Goal: Information Seeking & Learning: Learn about a topic

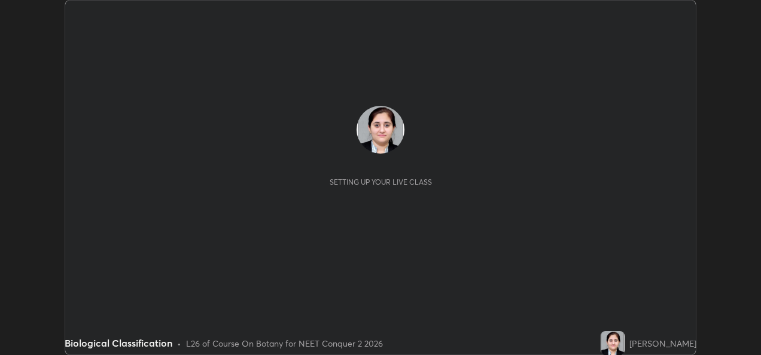
scroll to position [355, 761]
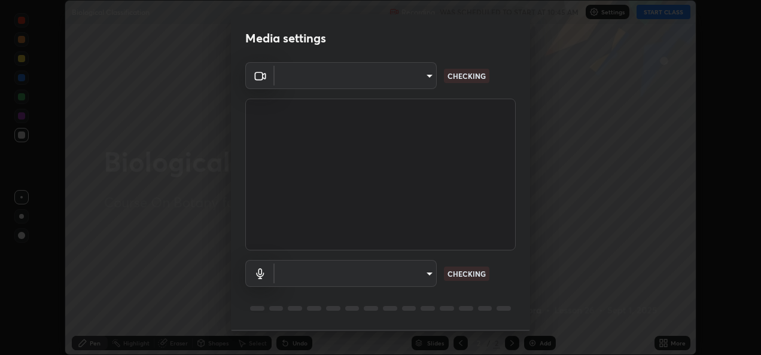
type input "fcbc606336747d805bd595eb40c6b5f29a1e1550cc5f4c8a38e7a1dcf20f99a9"
type input "bf0c866a6325e55d3bae0d7584da223482699bacb2ccebee08ad094193e983e5"
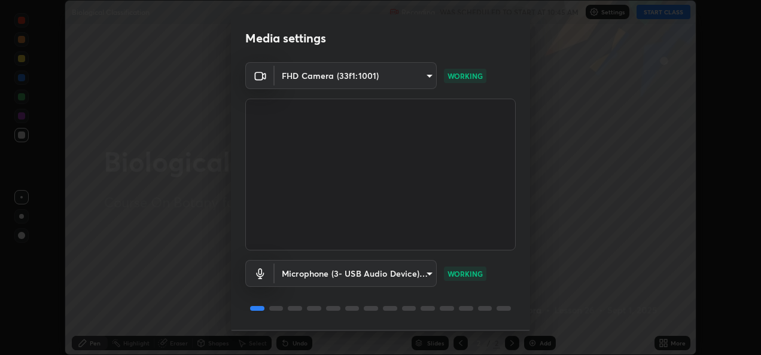
scroll to position [37, 0]
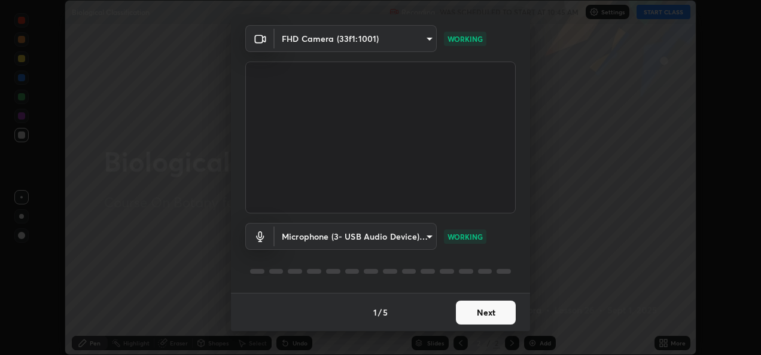
click at [482, 315] on button "Next" at bounding box center [486, 313] width 60 height 24
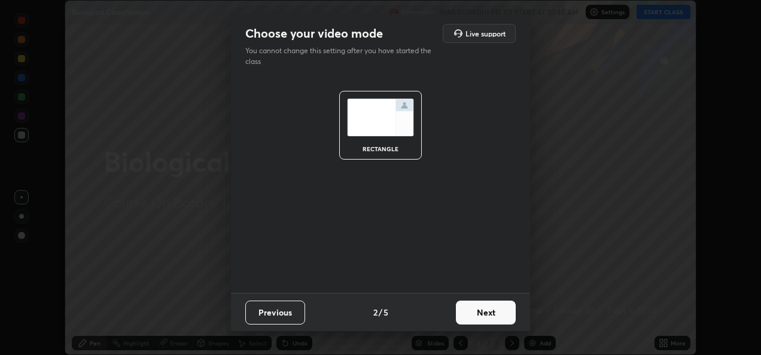
scroll to position [0, 0]
click at [483, 312] on button "Next" at bounding box center [486, 313] width 60 height 24
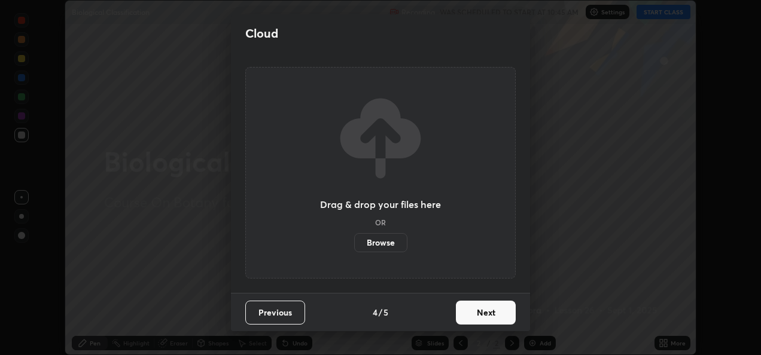
click at [485, 314] on button "Next" at bounding box center [486, 313] width 60 height 24
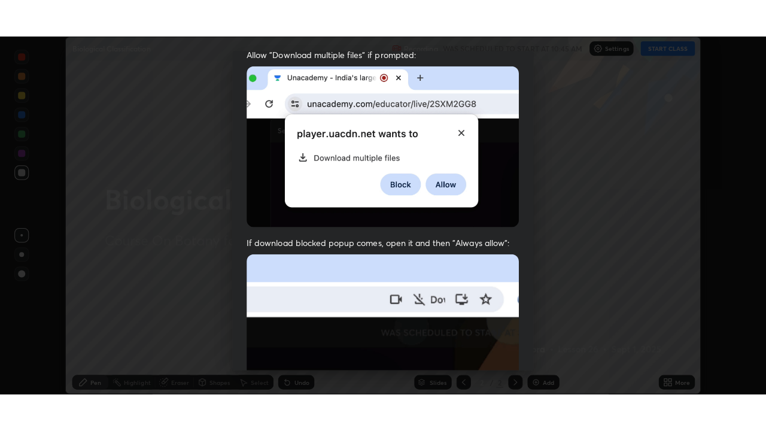
scroll to position [281, 0]
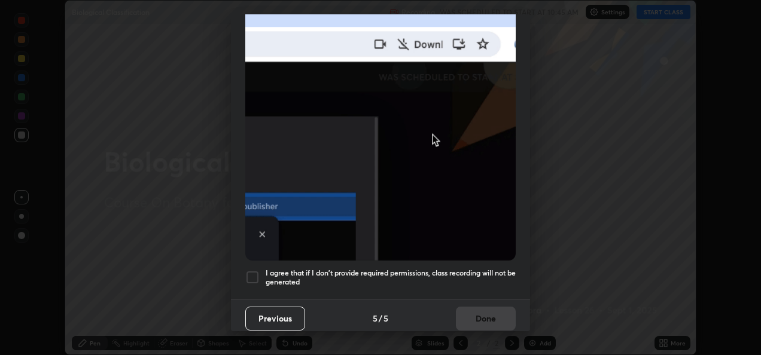
click at [257, 270] on div at bounding box center [252, 277] width 14 height 14
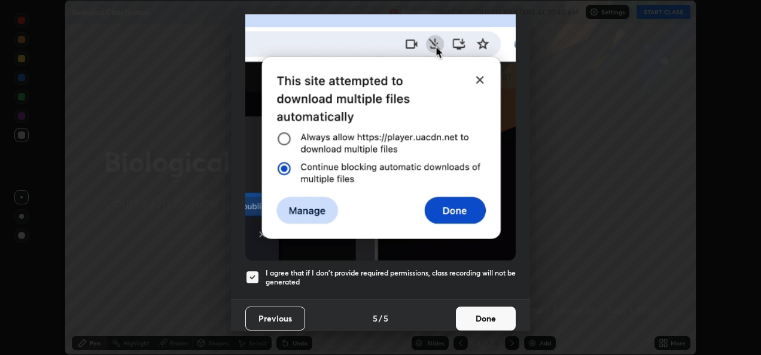
click at [484, 312] on button "Done" at bounding box center [486, 319] width 60 height 24
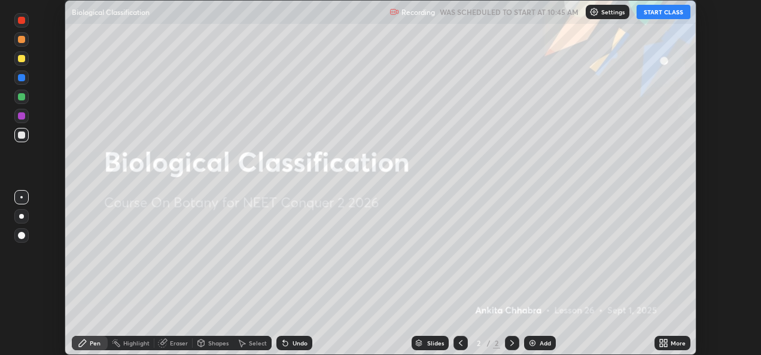
click at [657, 14] on button "START CLASS" at bounding box center [664, 12] width 54 height 14
click at [666, 341] on icon at bounding box center [665, 341] width 3 height 3
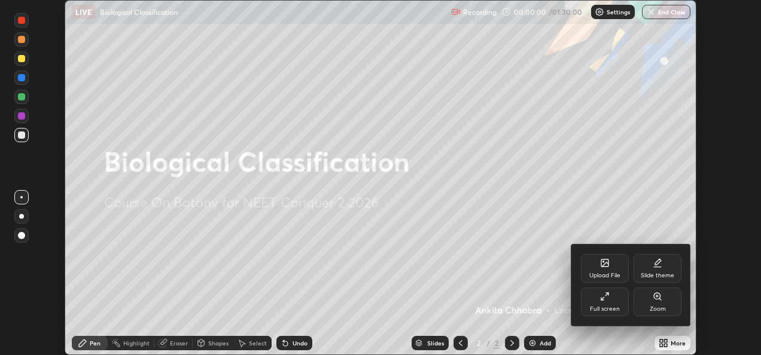
click at [607, 306] on div "Full screen" at bounding box center [605, 309] width 30 height 6
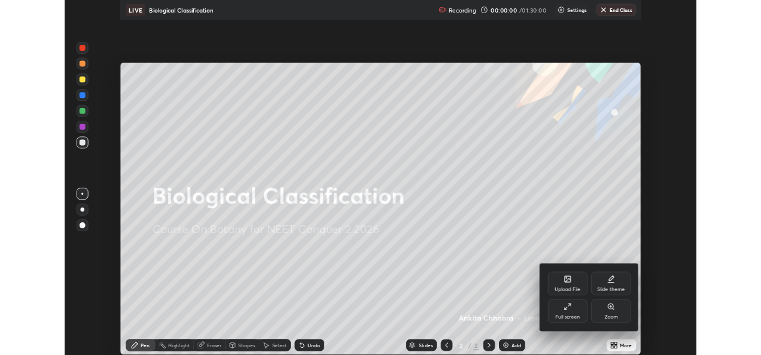
scroll to position [431, 766]
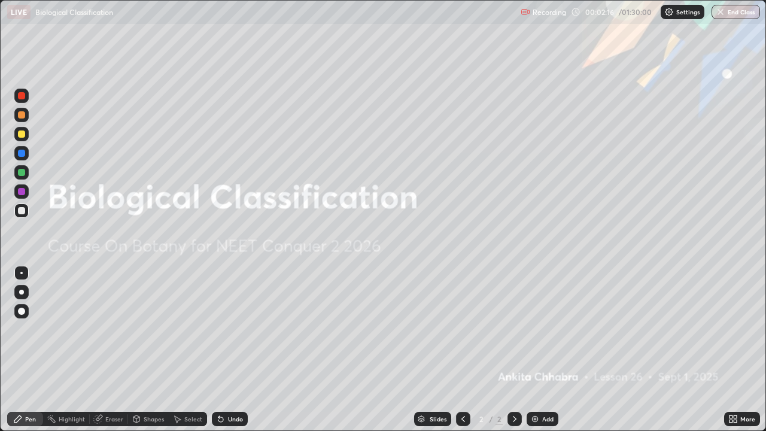
click at [539, 355] on div "Add" at bounding box center [543, 419] width 32 height 14
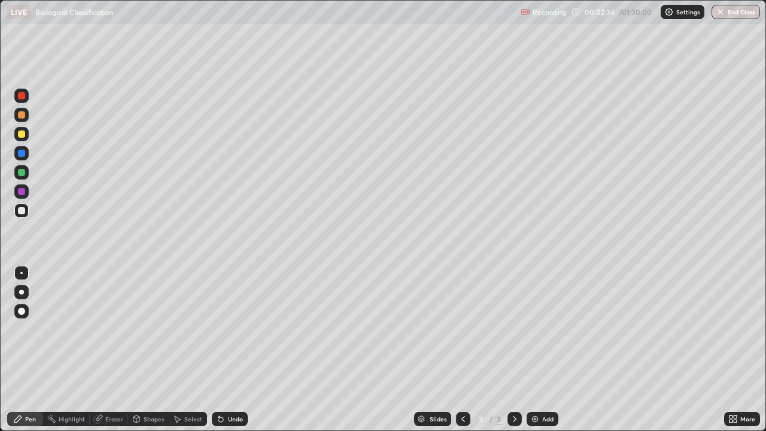
click at [28, 294] on div at bounding box center [21, 292] width 14 height 14
click at [26, 213] on div at bounding box center [21, 210] width 14 height 14
click at [24, 196] on div at bounding box center [21, 191] width 14 height 14
click at [25, 137] on div at bounding box center [21, 134] width 14 height 14
click at [26, 212] on div at bounding box center [21, 210] width 14 height 14
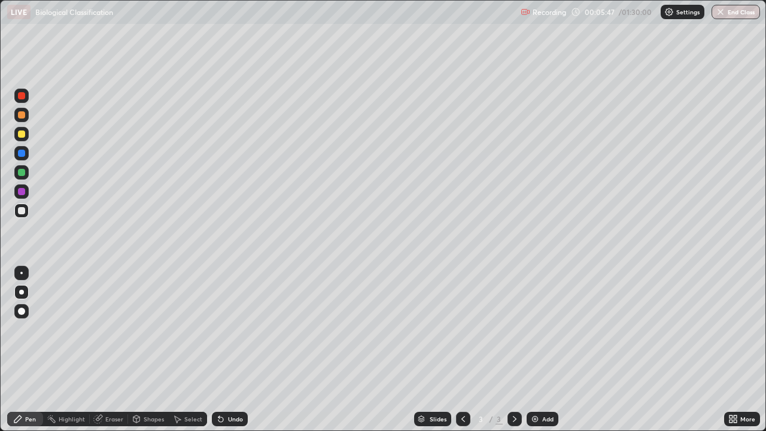
click at [28, 176] on div at bounding box center [21, 172] width 14 height 14
click at [22, 191] on div at bounding box center [21, 191] width 7 height 7
click at [26, 159] on div at bounding box center [21, 153] width 14 height 14
click at [26, 138] on div at bounding box center [21, 134] width 14 height 14
click at [22, 156] on div at bounding box center [21, 153] width 7 height 7
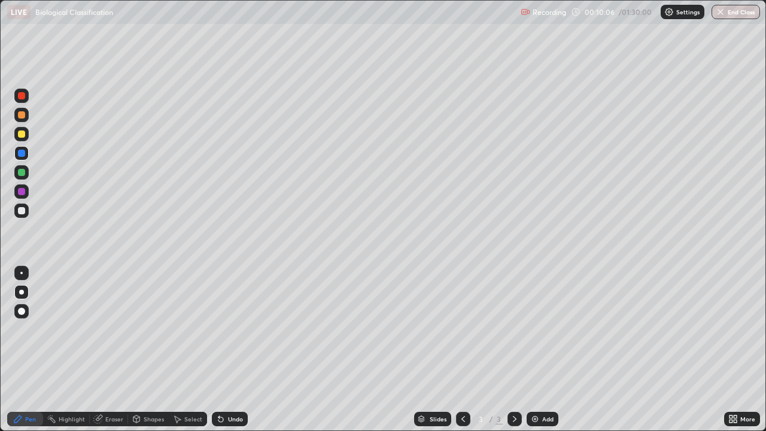
click at [22, 137] on div at bounding box center [21, 133] width 7 height 7
click at [25, 96] on div at bounding box center [21, 95] width 7 height 7
click at [531, 355] on img at bounding box center [535, 419] width 10 height 10
click at [26, 211] on div at bounding box center [21, 210] width 14 height 14
click at [22, 172] on div at bounding box center [21, 172] width 7 height 7
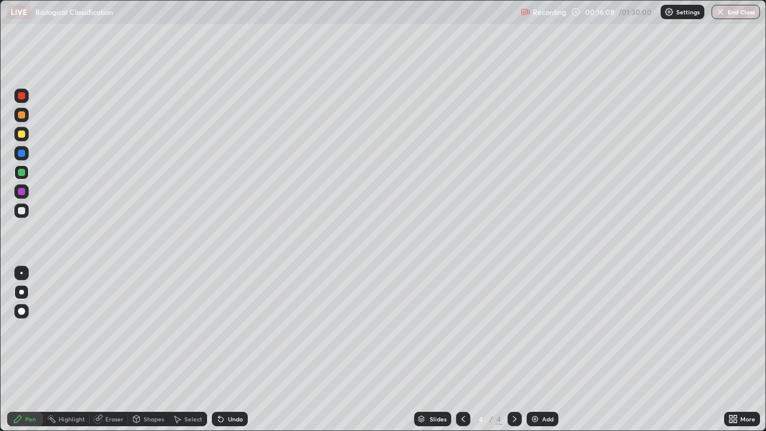
click at [25, 154] on div at bounding box center [21, 153] width 7 height 7
click at [22, 172] on div at bounding box center [21, 172] width 7 height 7
click at [27, 139] on div at bounding box center [21, 134] width 14 height 14
click at [27, 156] on div at bounding box center [21, 153] width 14 height 14
click at [22, 172] on div at bounding box center [21, 172] width 7 height 7
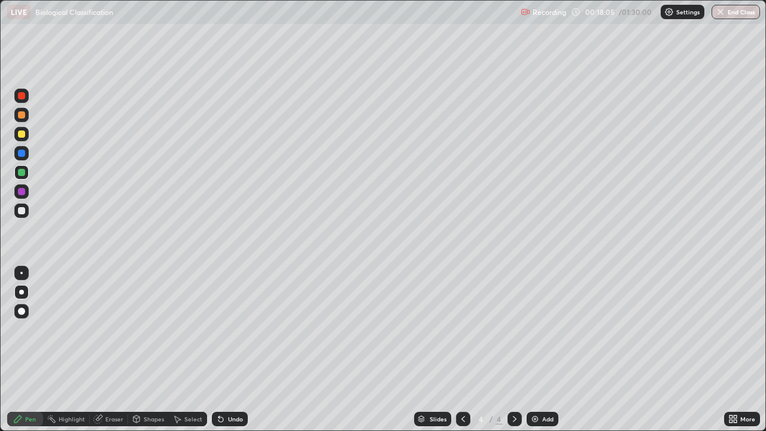
click at [27, 138] on div at bounding box center [21, 134] width 14 height 14
click at [22, 191] on div at bounding box center [21, 191] width 7 height 7
click at [27, 177] on div at bounding box center [21, 172] width 14 height 14
click at [23, 140] on div at bounding box center [21, 134] width 14 height 14
click at [543, 355] on div "Add" at bounding box center [547, 419] width 11 height 6
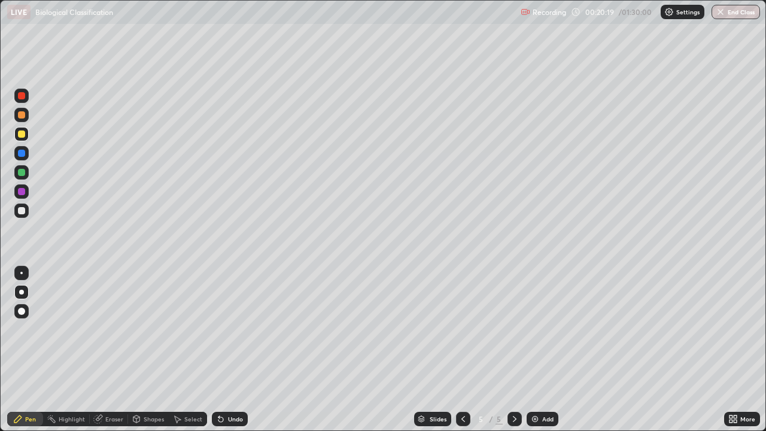
click at [27, 214] on div at bounding box center [21, 210] width 14 height 14
click at [23, 156] on div at bounding box center [21, 153] width 7 height 7
click at [28, 136] on div at bounding box center [21, 134] width 14 height 14
click at [221, 355] on icon at bounding box center [220, 419] width 5 height 5
click at [218, 355] on icon at bounding box center [218, 416] width 1 height 1
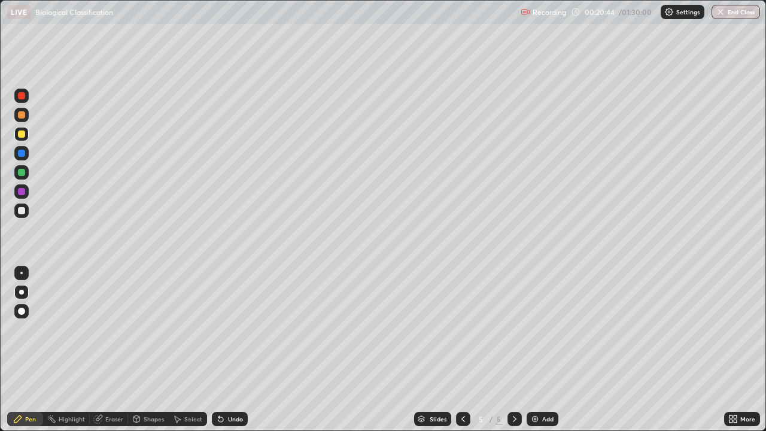
click at [218, 355] on icon at bounding box center [218, 416] width 1 height 1
click at [23, 177] on div at bounding box center [21, 172] width 14 height 14
click at [239, 355] on div "Undo" at bounding box center [235, 419] width 15 height 6
click at [241, 355] on div "Undo" at bounding box center [235, 419] width 15 height 6
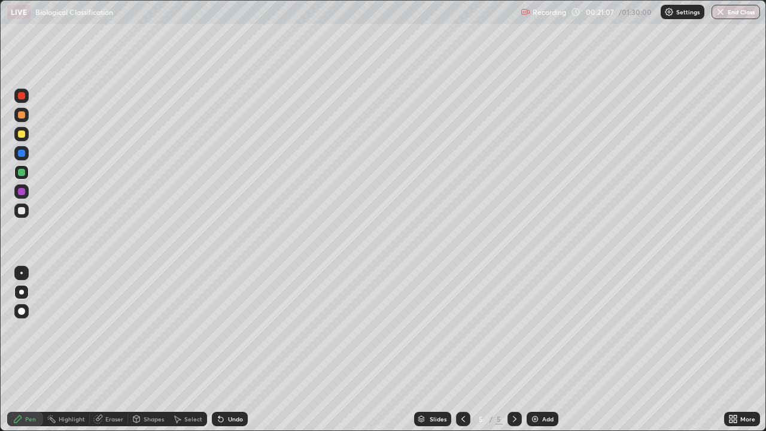
click at [236, 355] on div "Undo" at bounding box center [235, 419] width 15 height 6
click at [116, 355] on div "Eraser" at bounding box center [114, 419] width 18 height 6
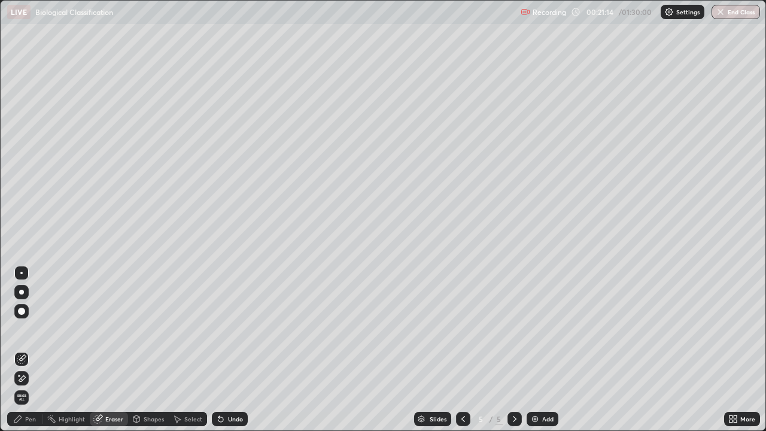
click at [35, 355] on div "Pen" at bounding box center [25, 419] width 36 height 14
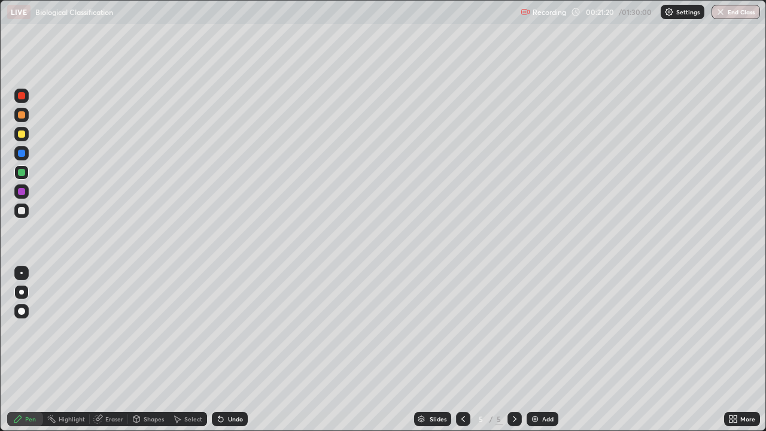
click at [228, 355] on div "Undo" at bounding box center [235, 419] width 15 height 6
click at [224, 355] on div "Undo" at bounding box center [230, 419] width 36 height 14
click at [22, 191] on div at bounding box center [21, 191] width 7 height 7
click at [26, 153] on div at bounding box center [21, 153] width 14 height 14
click at [27, 175] on div at bounding box center [21, 172] width 14 height 14
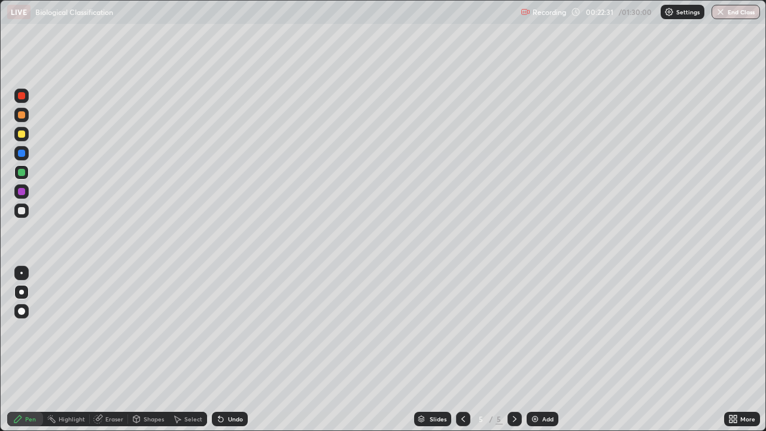
click at [22, 192] on div at bounding box center [21, 191] width 7 height 7
click at [21, 213] on div at bounding box center [21, 210] width 7 height 7
click at [26, 157] on div at bounding box center [21, 153] width 14 height 14
click at [22, 135] on div at bounding box center [21, 133] width 7 height 7
click at [25, 102] on div at bounding box center [21, 96] width 14 height 14
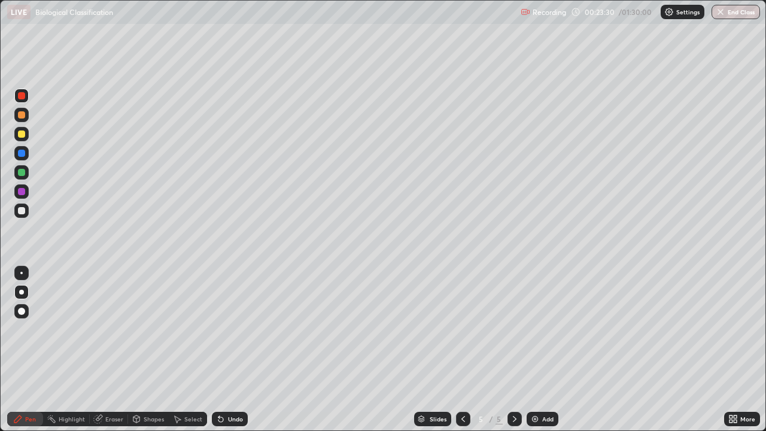
click at [219, 355] on icon at bounding box center [220, 419] width 5 height 5
click at [22, 211] on div at bounding box center [21, 210] width 7 height 7
click at [534, 355] on img at bounding box center [535, 419] width 10 height 10
click at [28, 156] on div at bounding box center [21, 153] width 14 height 14
click at [23, 174] on div at bounding box center [21, 172] width 7 height 7
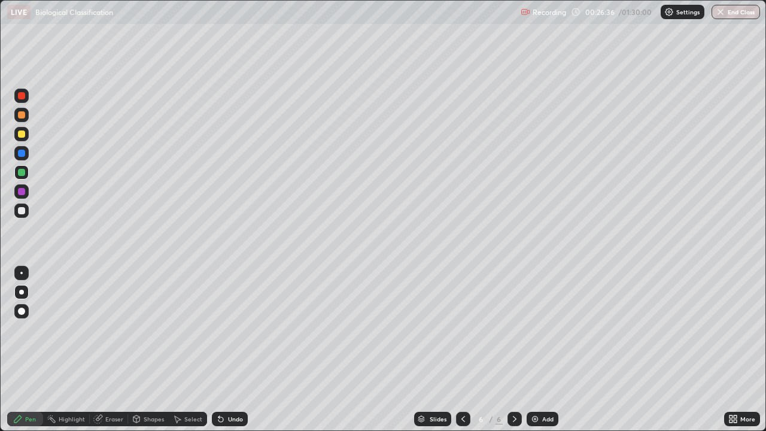
click at [24, 188] on div at bounding box center [21, 191] width 7 height 7
click at [23, 175] on div at bounding box center [21, 172] width 7 height 7
click at [23, 191] on div at bounding box center [21, 191] width 7 height 7
click at [25, 136] on div at bounding box center [21, 134] width 14 height 14
click at [22, 172] on div at bounding box center [21, 172] width 7 height 7
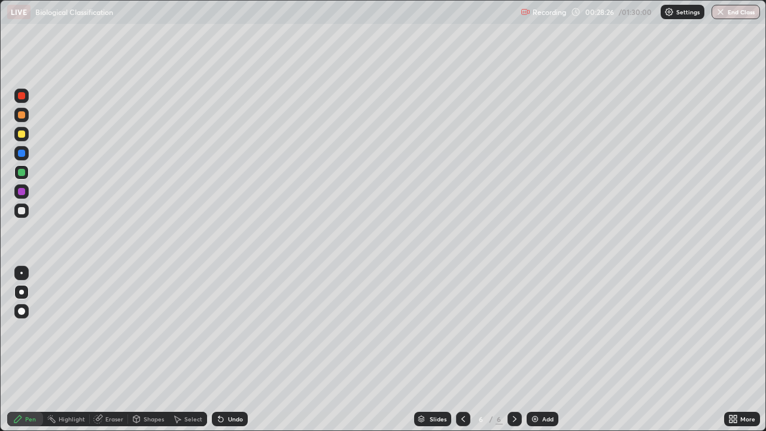
click at [22, 153] on div at bounding box center [21, 153] width 7 height 7
click at [23, 174] on div at bounding box center [21, 172] width 7 height 7
click at [22, 115] on div at bounding box center [21, 114] width 7 height 7
click at [26, 101] on div at bounding box center [21, 96] width 14 height 14
click at [26, 160] on div at bounding box center [21, 153] width 14 height 19
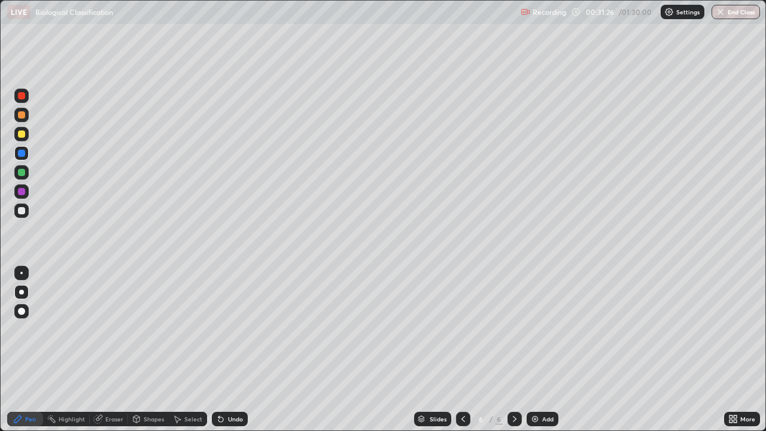
click at [21, 177] on div at bounding box center [21, 172] width 14 height 14
click at [536, 355] on img at bounding box center [535, 419] width 10 height 10
click at [23, 154] on div at bounding box center [21, 153] width 7 height 7
click at [22, 191] on div at bounding box center [21, 191] width 7 height 7
click at [110, 355] on div "Eraser" at bounding box center [109, 419] width 38 height 14
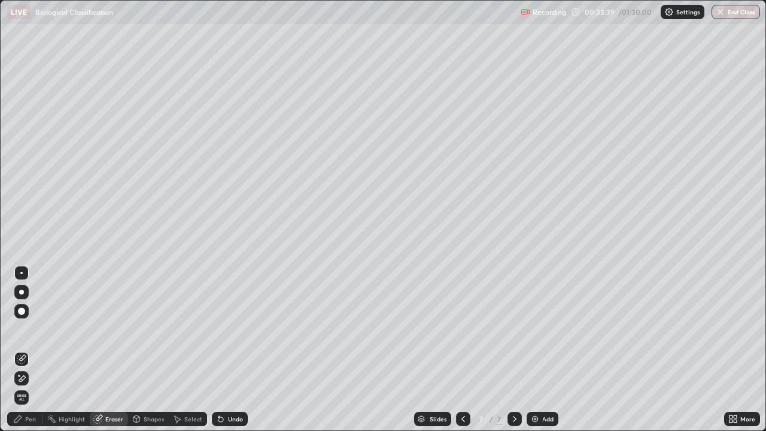
click at [28, 355] on div "Pen" at bounding box center [30, 419] width 11 height 6
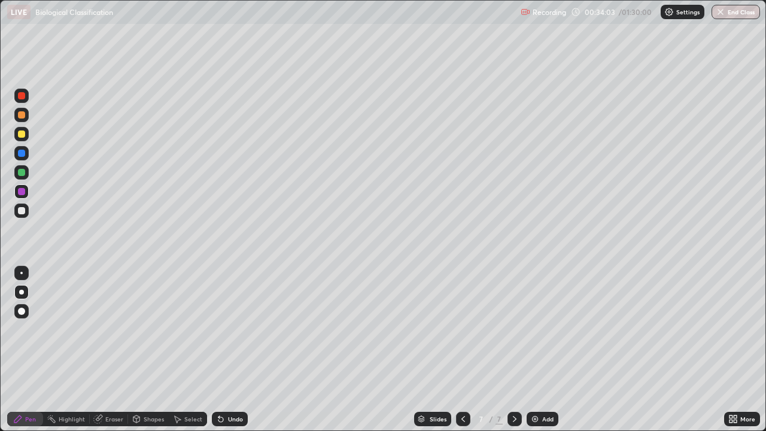
click at [22, 213] on div at bounding box center [21, 210] width 7 height 7
click at [23, 136] on div at bounding box center [21, 133] width 7 height 7
click at [231, 355] on div "Undo" at bounding box center [235, 419] width 15 height 6
click at [230, 355] on div "Undo" at bounding box center [235, 419] width 15 height 6
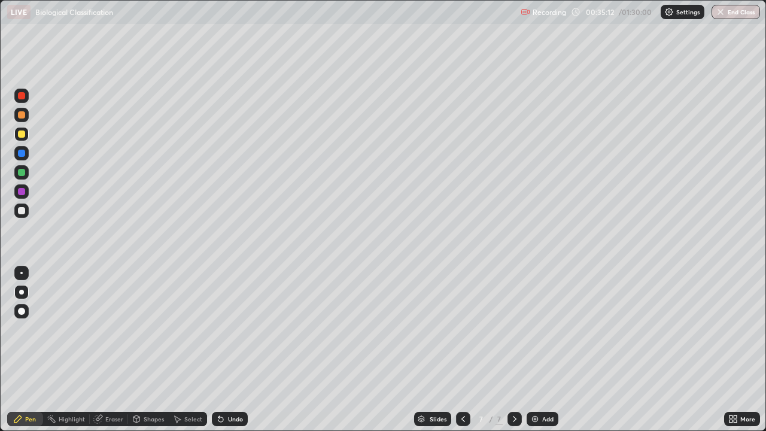
click at [230, 355] on div "Undo" at bounding box center [235, 419] width 15 height 6
click at [25, 167] on div at bounding box center [21, 172] width 14 height 14
click at [26, 193] on div at bounding box center [21, 191] width 14 height 14
click at [26, 217] on div at bounding box center [21, 210] width 14 height 14
click at [28, 102] on div at bounding box center [21, 95] width 14 height 19
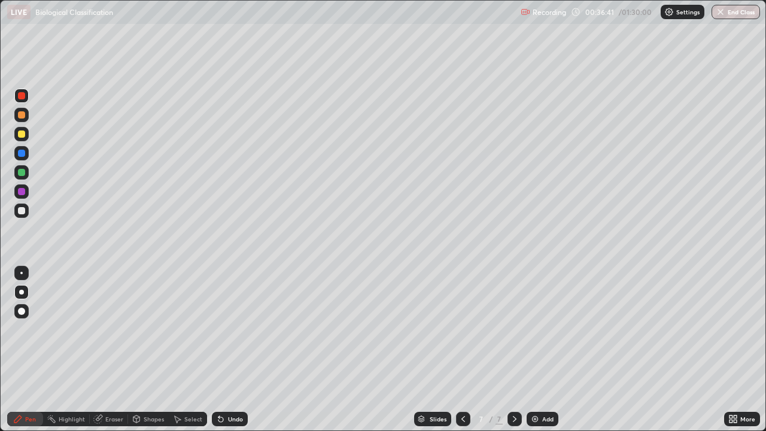
click at [24, 209] on div at bounding box center [21, 210] width 7 height 7
click at [22, 172] on div at bounding box center [21, 172] width 7 height 7
click at [26, 195] on div at bounding box center [21, 191] width 14 height 14
click at [22, 172] on div at bounding box center [21, 172] width 7 height 7
click at [22, 211] on div at bounding box center [21, 210] width 7 height 7
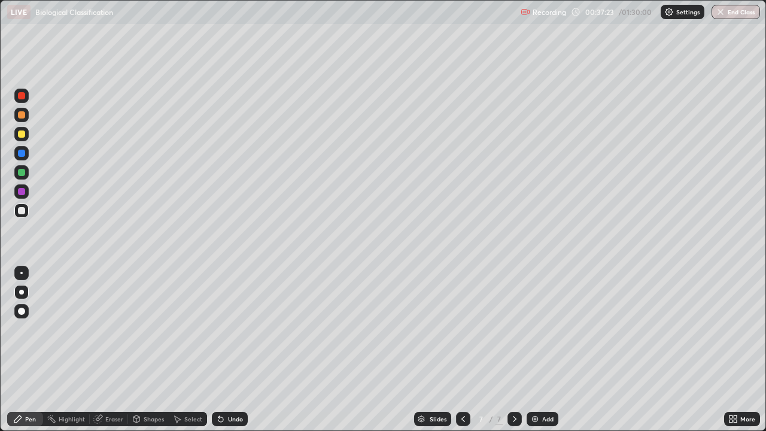
click at [22, 115] on div at bounding box center [21, 114] width 7 height 7
click at [218, 355] on icon at bounding box center [218, 416] width 1 height 1
click at [225, 355] on div "Undo" at bounding box center [230, 419] width 36 height 14
click at [218, 355] on icon at bounding box center [218, 416] width 1 height 1
click at [23, 175] on div at bounding box center [21, 172] width 7 height 7
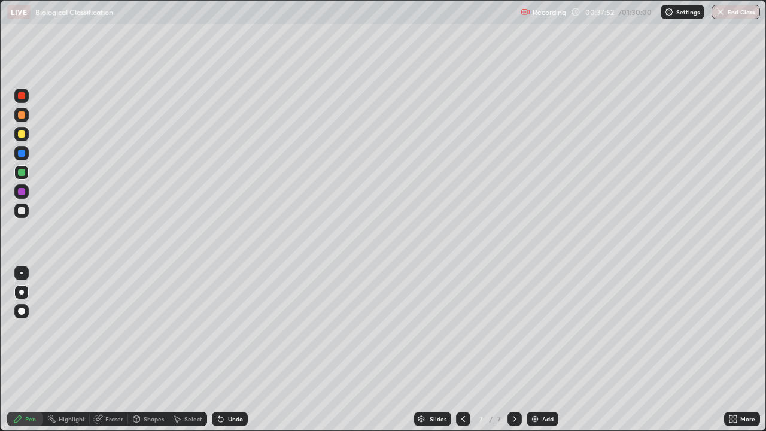
click at [231, 355] on div "Undo" at bounding box center [235, 419] width 15 height 6
click at [26, 197] on div at bounding box center [21, 191] width 14 height 14
click at [27, 214] on div at bounding box center [21, 210] width 14 height 14
click at [22, 96] on div at bounding box center [21, 95] width 7 height 7
click at [229, 355] on div "Undo" at bounding box center [235, 419] width 15 height 6
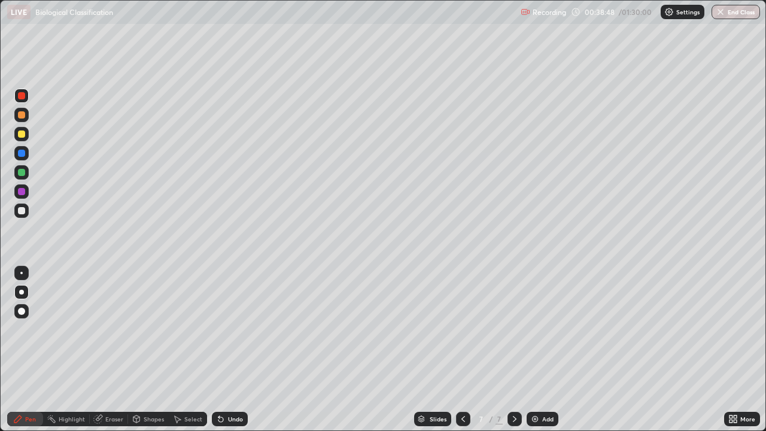
click at [233, 355] on div "Undo" at bounding box center [235, 419] width 15 height 6
click at [539, 355] on div "Add" at bounding box center [543, 419] width 32 height 14
click at [22, 153] on div at bounding box center [21, 153] width 7 height 7
click at [23, 215] on div at bounding box center [21, 210] width 14 height 14
click at [27, 158] on div at bounding box center [21, 153] width 14 height 14
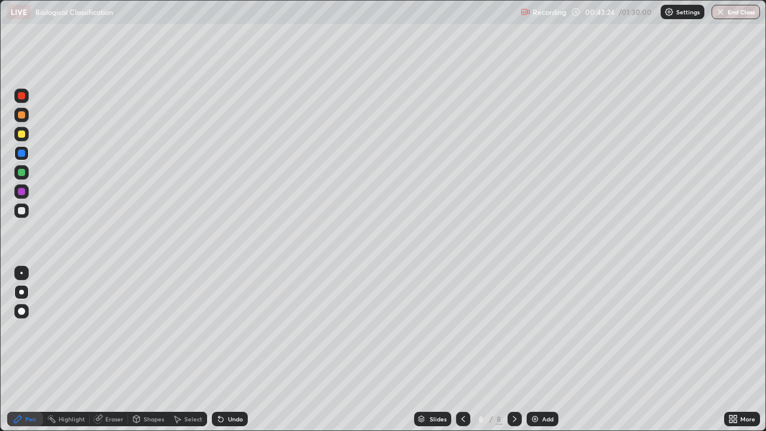
click at [25, 213] on div at bounding box center [21, 210] width 14 height 14
click at [531, 355] on img at bounding box center [535, 419] width 10 height 10
click at [22, 292] on div at bounding box center [21, 292] width 5 height 5
click at [736, 355] on icon at bounding box center [735, 416] width 3 height 3
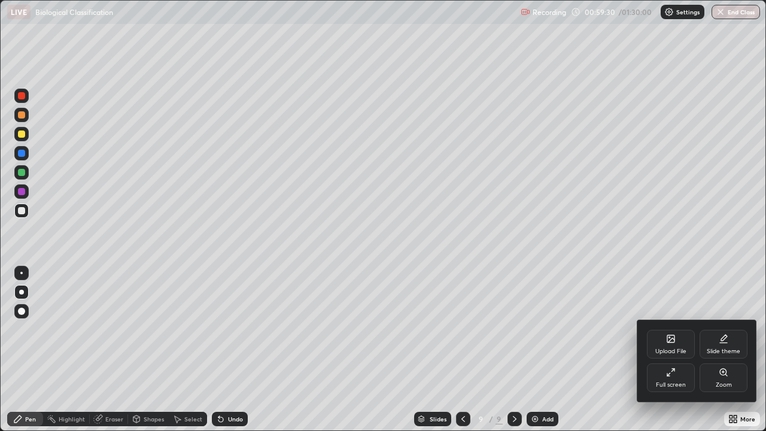
click at [673, 355] on icon at bounding box center [671, 372] width 10 height 10
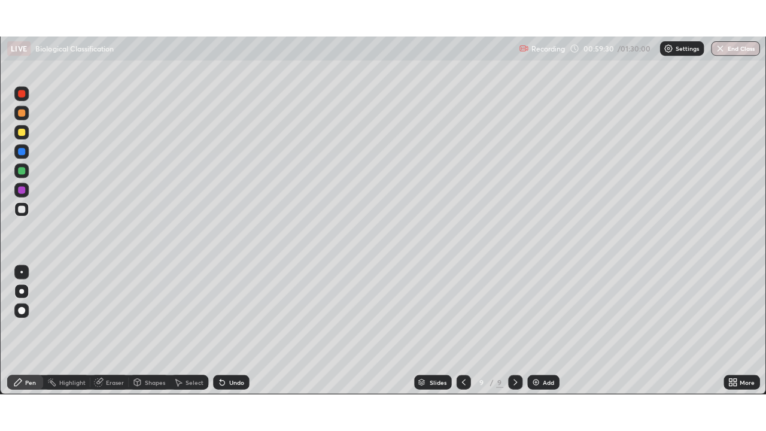
scroll to position [59480, 59075]
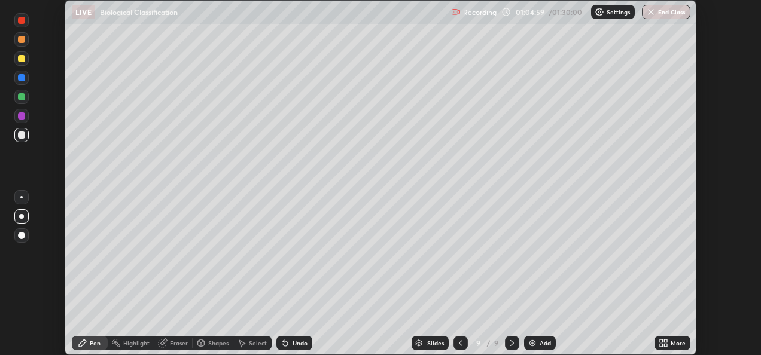
click at [656, 340] on div "More" at bounding box center [673, 343] width 36 height 14
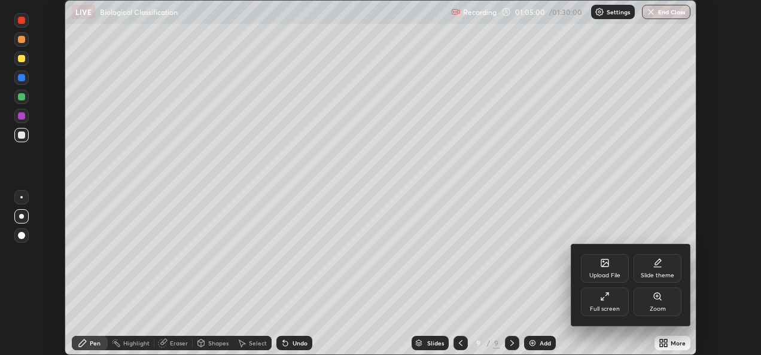
click at [606, 305] on div "Full screen" at bounding box center [605, 302] width 48 height 29
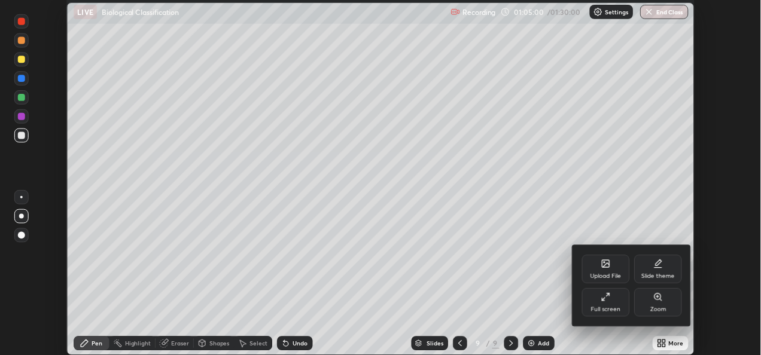
scroll to position [431, 766]
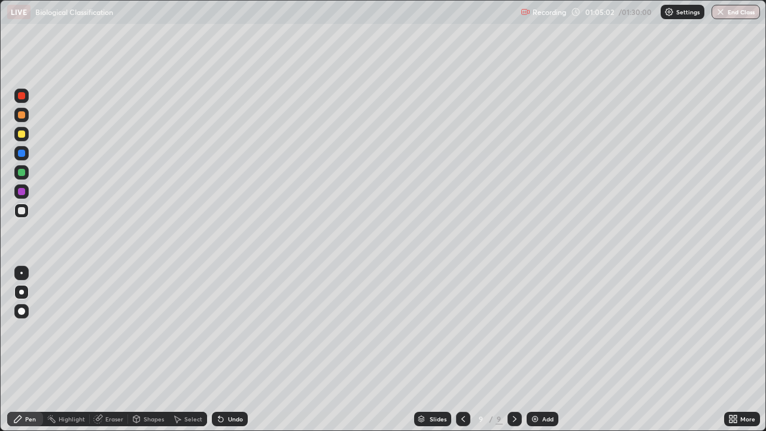
click at [22, 292] on div at bounding box center [21, 292] width 5 height 5
click at [27, 156] on div at bounding box center [21, 153] width 14 height 14
click at [22, 191] on div at bounding box center [21, 191] width 7 height 7
click at [22, 156] on div at bounding box center [21, 153] width 7 height 7
click at [26, 174] on div at bounding box center [21, 172] width 14 height 14
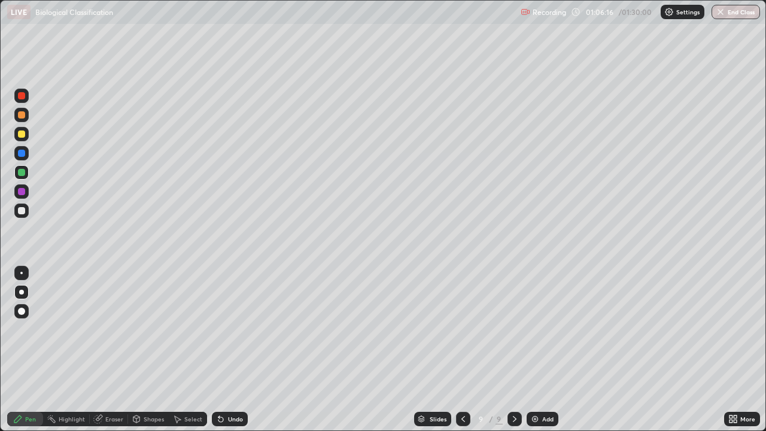
click at [23, 135] on div at bounding box center [21, 133] width 7 height 7
click at [23, 154] on div at bounding box center [21, 153] width 7 height 7
click at [22, 211] on div at bounding box center [21, 210] width 7 height 7
click at [145, 355] on div "Shapes" at bounding box center [154, 419] width 20 height 6
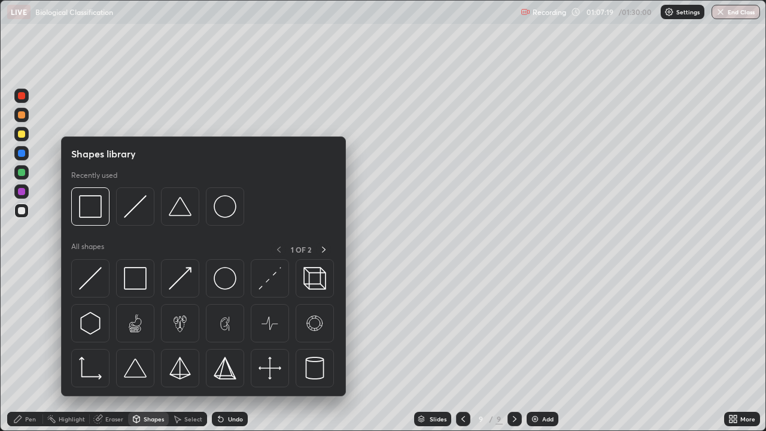
click at [115, 355] on div "Eraser" at bounding box center [114, 419] width 18 height 6
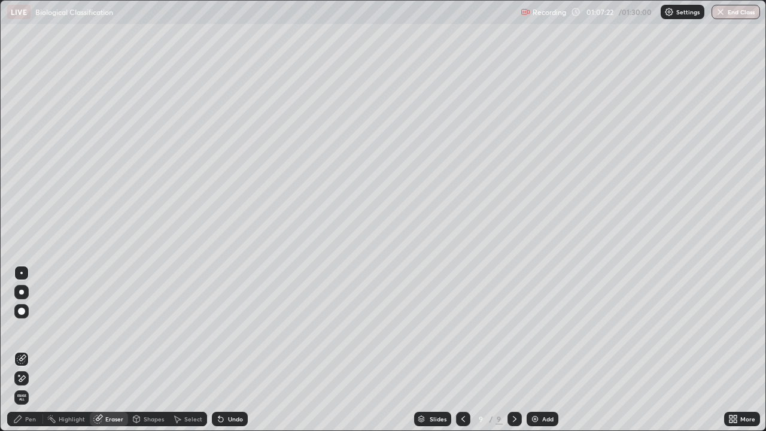
click at [32, 355] on div "Pen" at bounding box center [30, 419] width 11 height 6
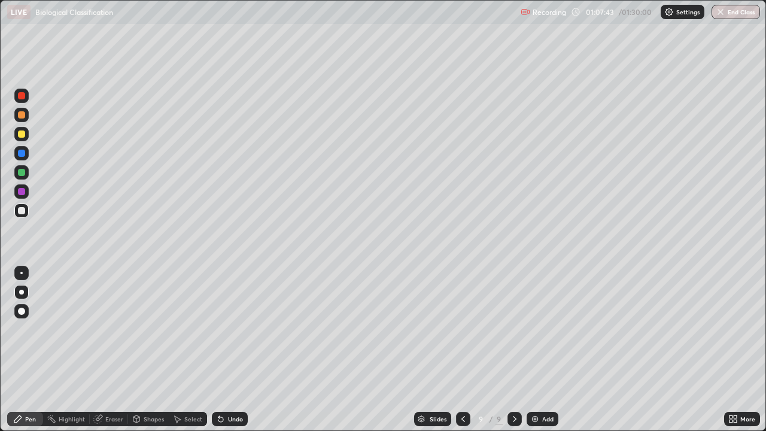
click at [22, 191] on div at bounding box center [21, 191] width 7 height 7
click at [26, 214] on div at bounding box center [21, 210] width 14 height 14
click at [25, 117] on div at bounding box center [21, 114] width 7 height 7
click at [229, 355] on div "Undo" at bounding box center [235, 419] width 15 height 6
click at [25, 101] on div at bounding box center [21, 96] width 14 height 14
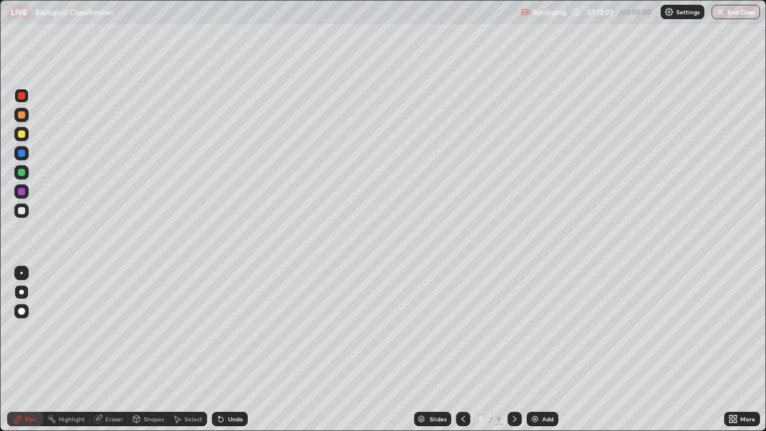
click at [535, 355] on img at bounding box center [535, 419] width 10 height 10
click at [27, 207] on div at bounding box center [21, 210] width 14 height 14
click at [22, 211] on div at bounding box center [21, 210] width 7 height 7
click at [463, 355] on icon at bounding box center [463, 419] width 10 height 10
click at [731, 355] on icon at bounding box center [730, 416] width 3 height 3
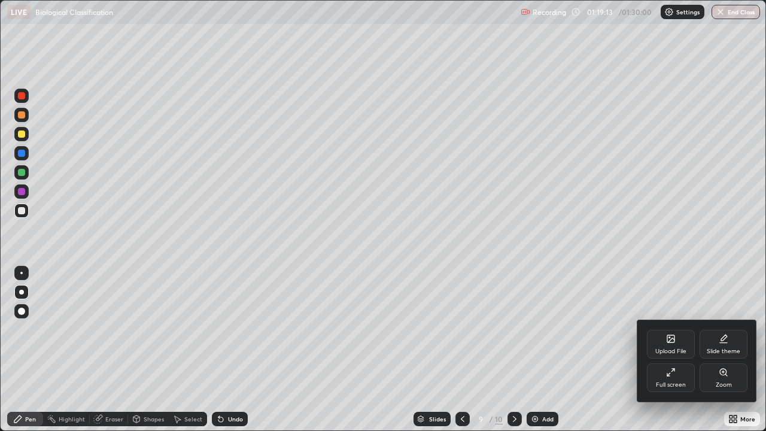
click at [676, 355] on div "Full screen" at bounding box center [671, 377] width 48 height 29
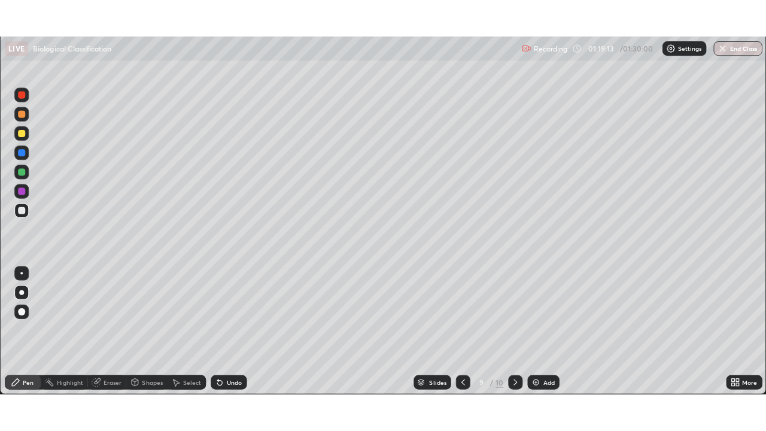
scroll to position [59480, 59075]
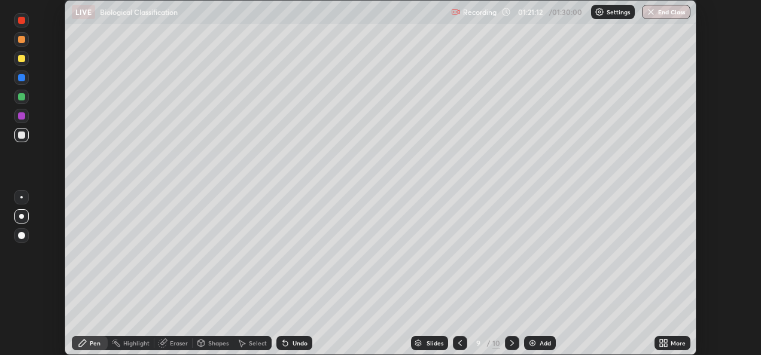
click at [662, 345] on icon at bounding box center [661, 345] width 3 height 3
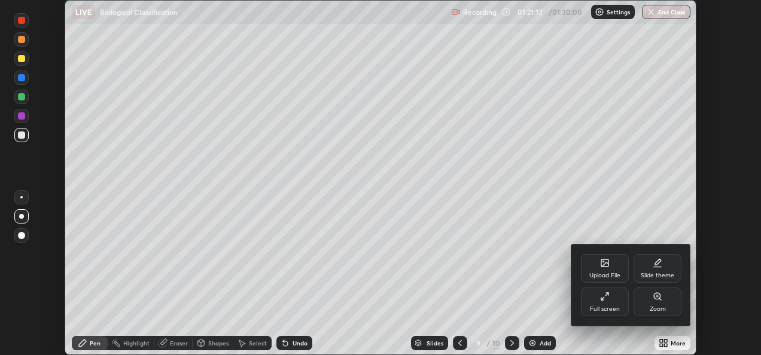
click at [621, 331] on div at bounding box center [380, 177] width 761 height 355
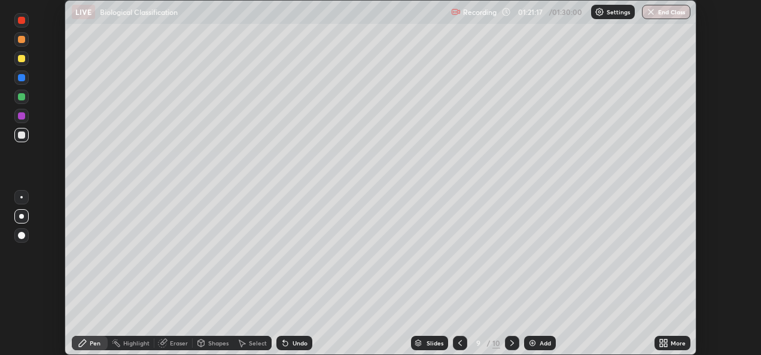
click at [662, 337] on div "More" at bounding box center [673, 343] width 36 height 14
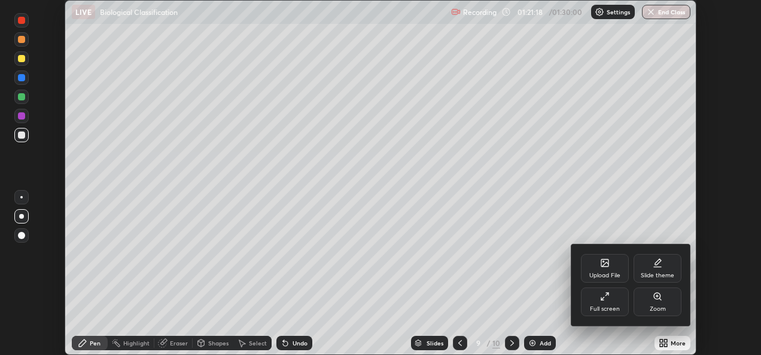
click at [616, 303] on div "Full screen" at bounding box center [605, 302] width 48 height 29
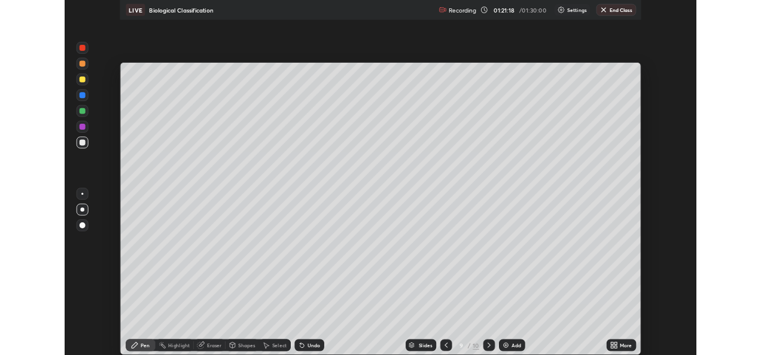
scroll to position [431, 766]
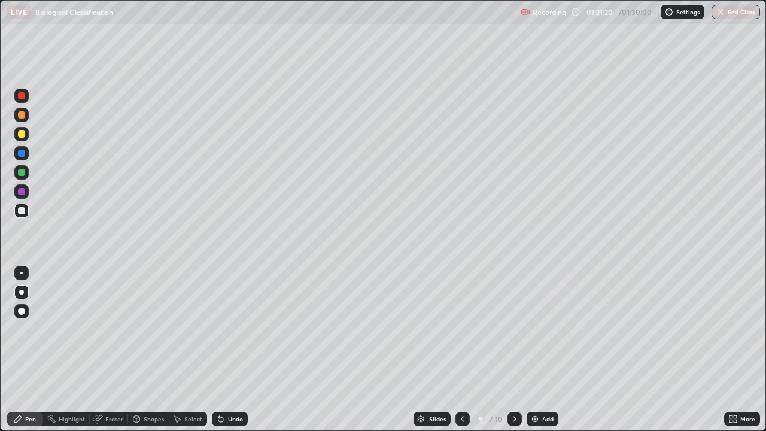
click at [513, 355] on icon at bounding box center [515, 419] width 10 height 10
click at [720, 16] on img "button" at bounding box center [721, 12] width 10 height 10
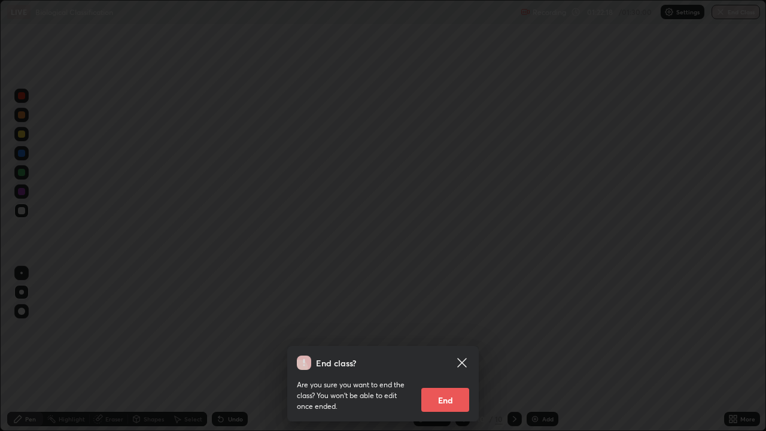
click at [457, 355] on button "End" at bounding box center [445, 400] width 48 height 24
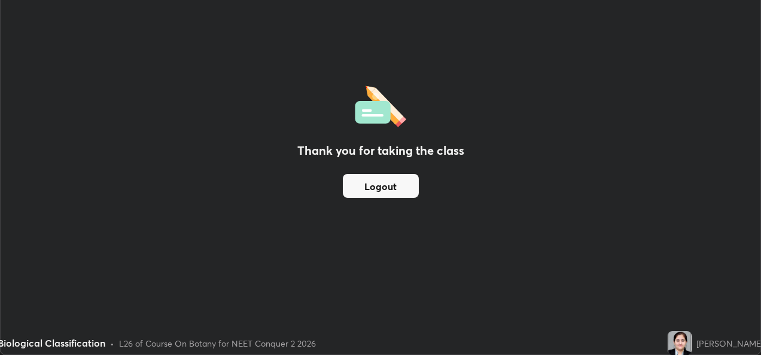
scroll to position [59480, 59075]
